Goal: Task Accomplishment & Management: Manage account settings

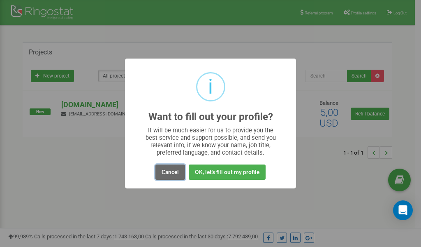
click at [169, 174] on button "Cancel" at bounding box center [171, 171] width 30 height 15
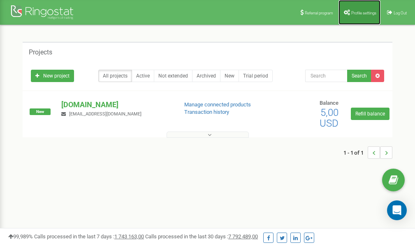
click at [363, 17] on link "Profile settings" at bounding box center [360, 12] width 42 height 25
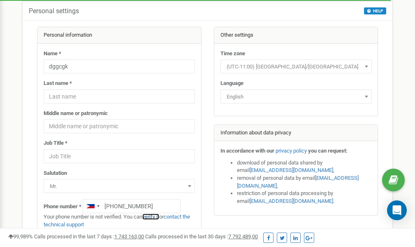
click at [154, 216] on link "verify it" at bounding box center [150, 216] width 17 height 6
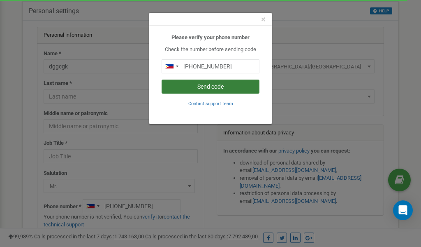
click at [200, 87] on button "Send code" at bounding box center [211, 86] width 98 height 14
